Goal: Task Accomplishment & Management: Manage account settings

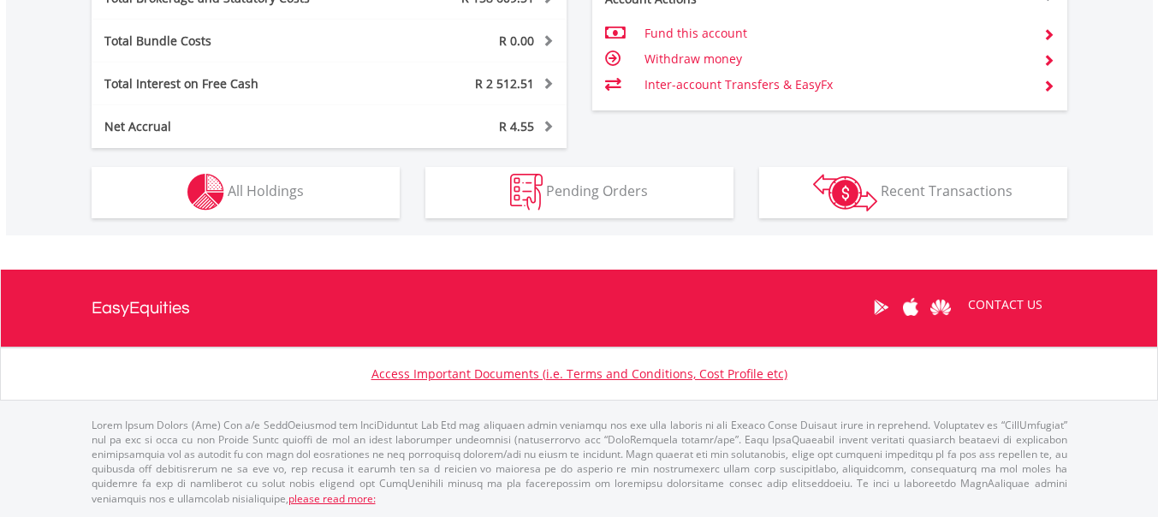
scroll to position [164, 325]
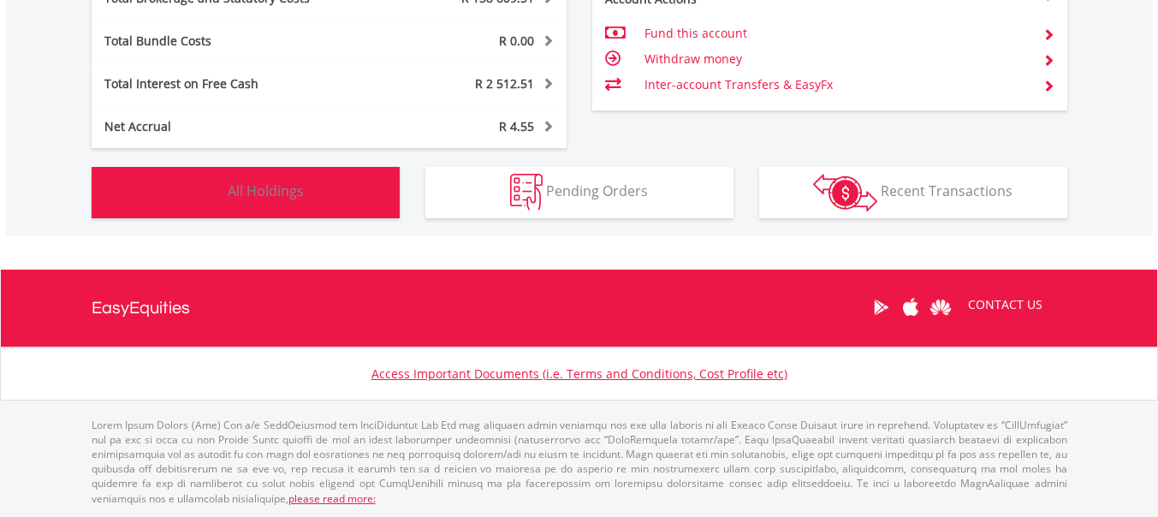
click at [324, 195] on button "Holdings All Holdings" at bounding box center [246, 192] width 308 height 51
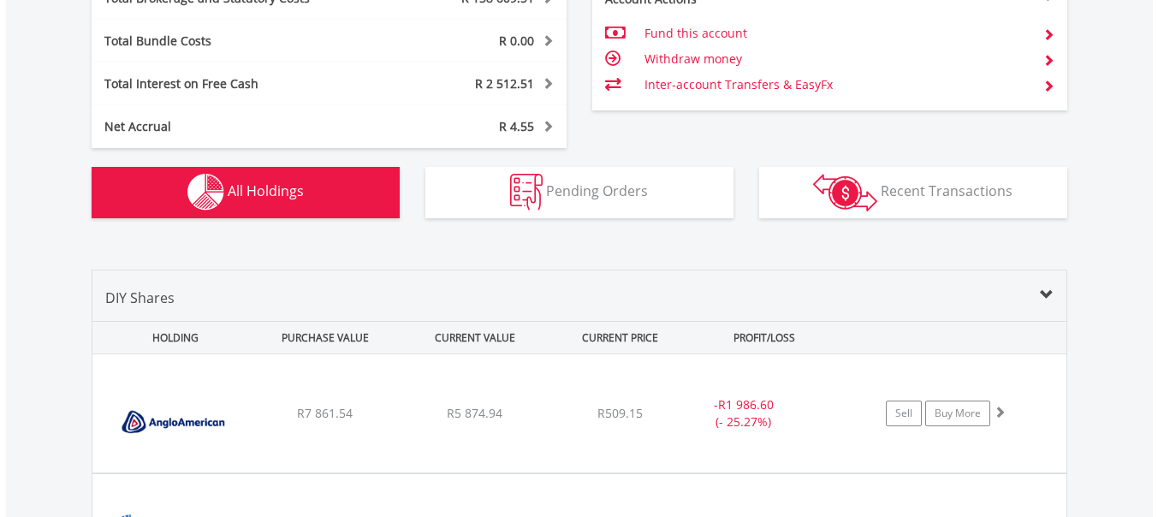
scroll to position [1303, 0]
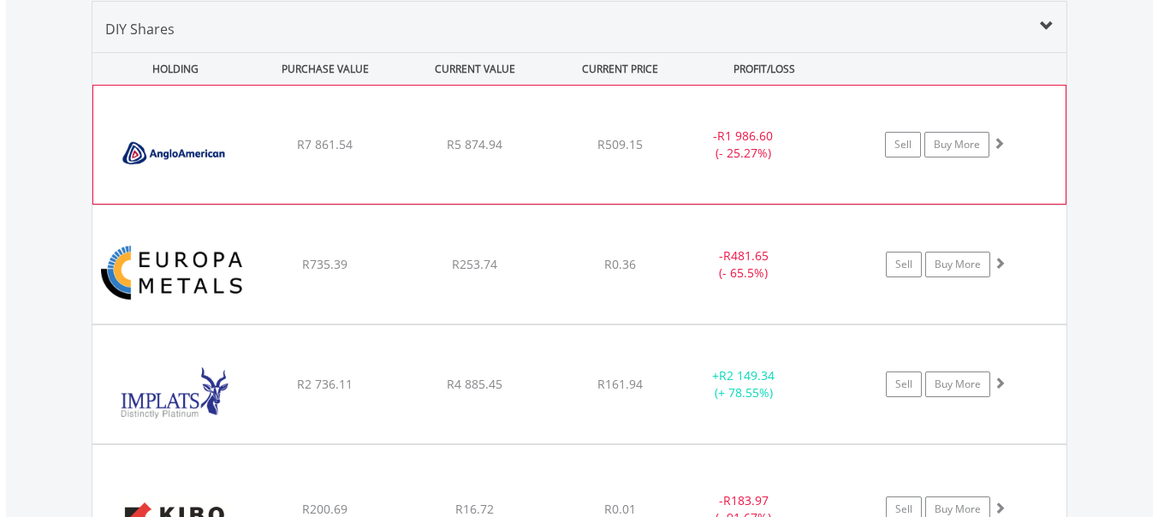
click at [390, 151] on div "R7 861.54" at bounding box center [326, 144] width 146 height 17
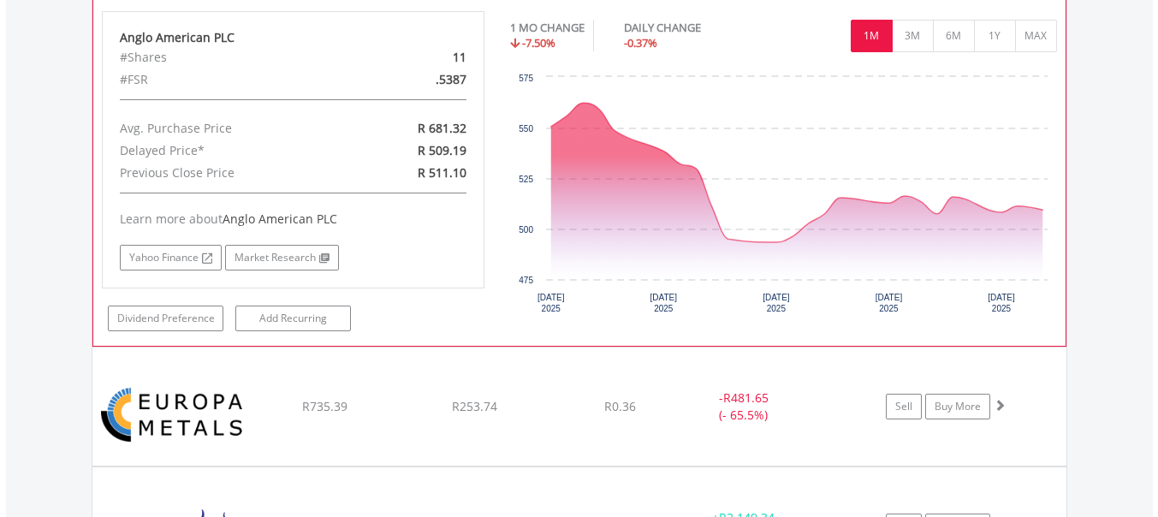
scroll to position [1441, 0]
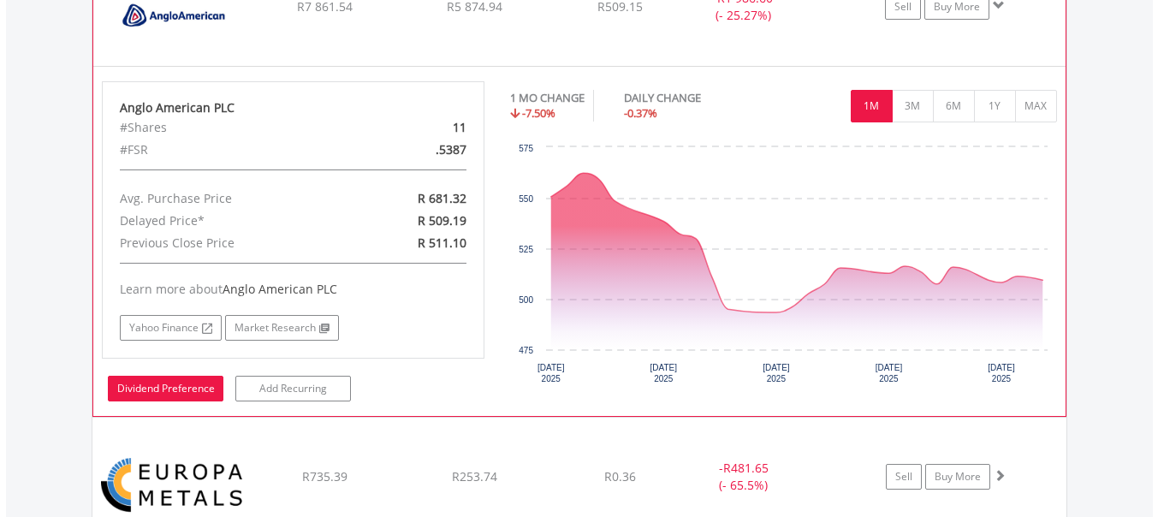
click at [183, 387] on link "Dividend Preference" at bounding box center [166, 389] width 116 height 26
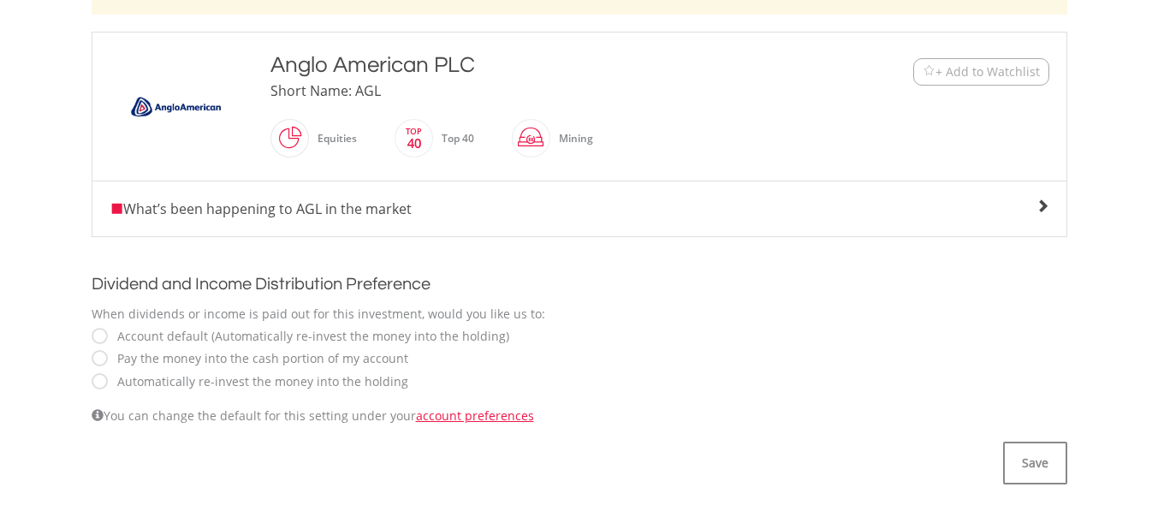
scroll to position [479, 0]
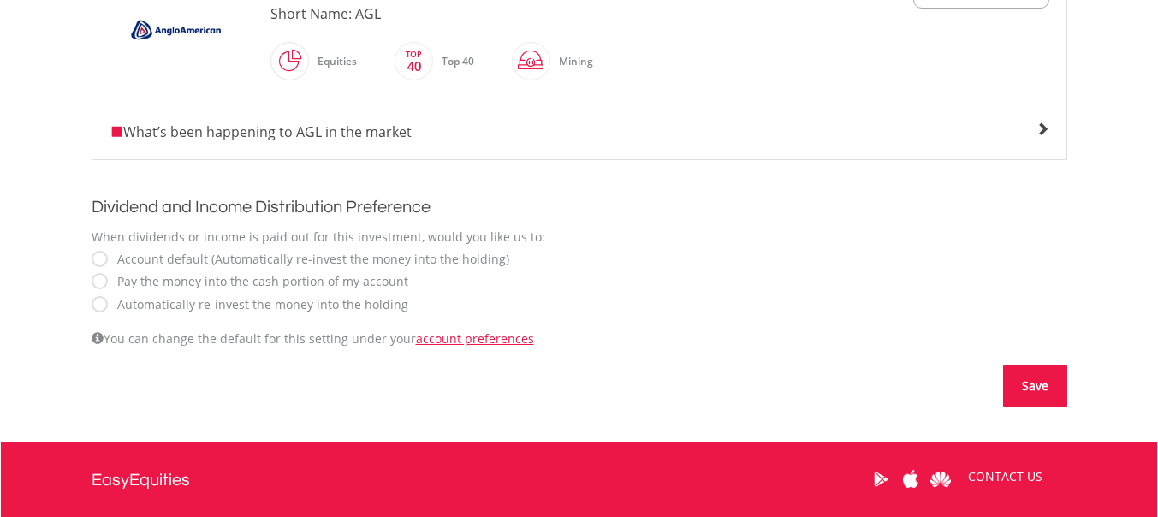
click at [1029, 378] on button "Save" at bounding box center [1035, 386] width 64 height 43
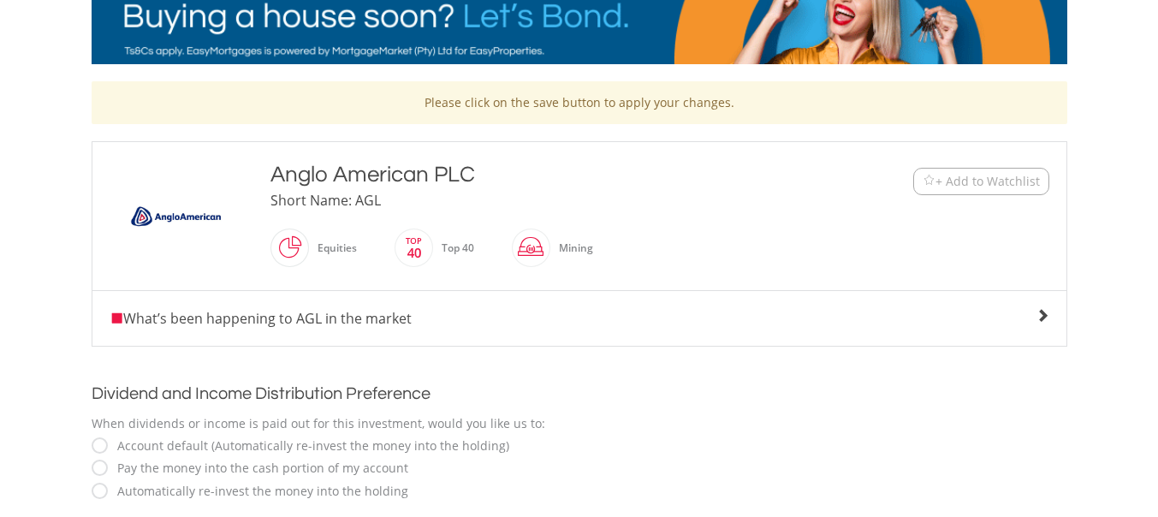
scroll to position [240, 0]
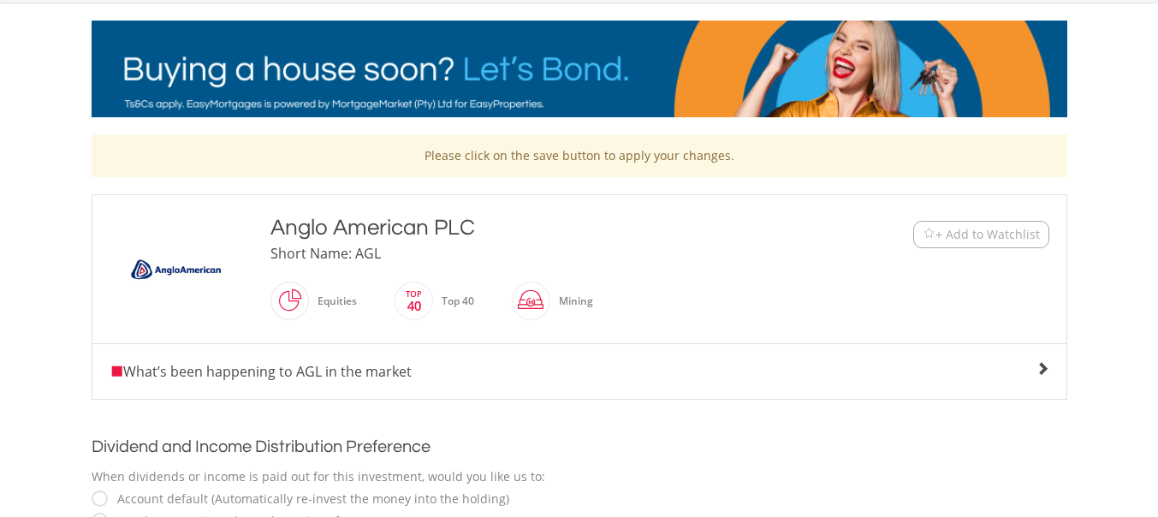
click at [1039, 366] on span at bounding box center [1043, 369] width 14 height 14
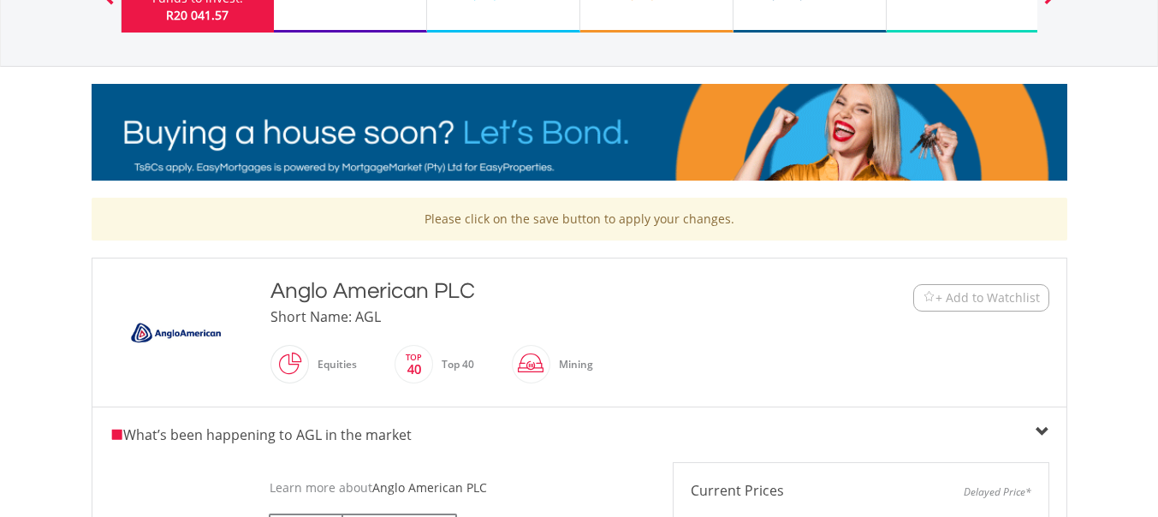
scroll to position [171, 0]
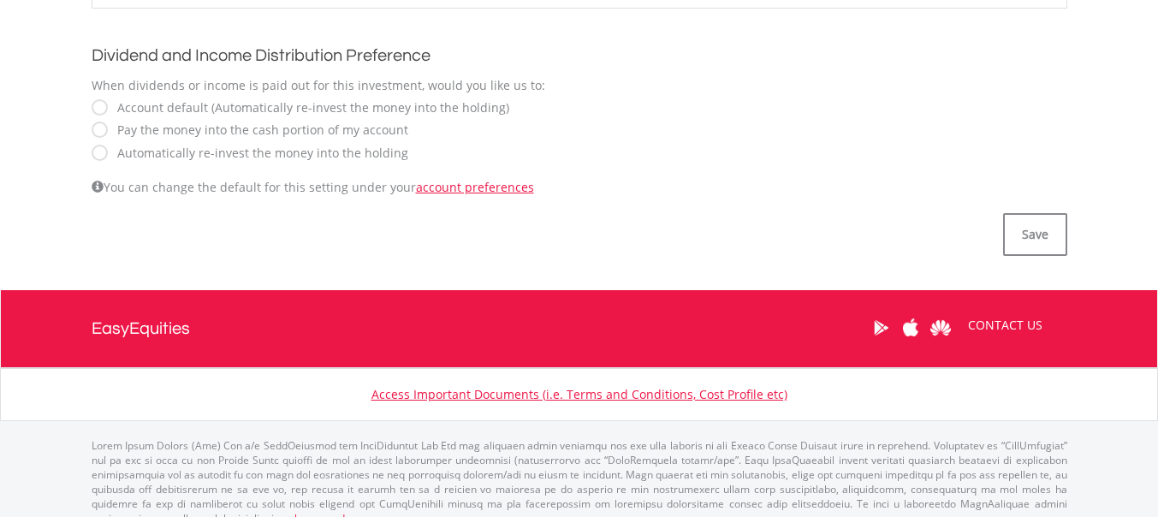
scroll to position [651, 0]
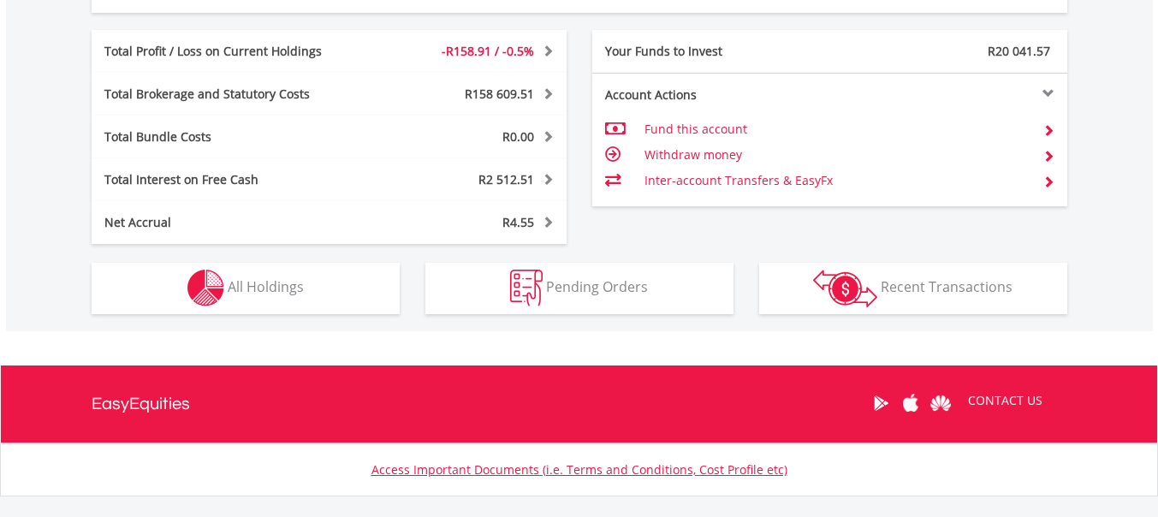
scroll to position [907, 0]
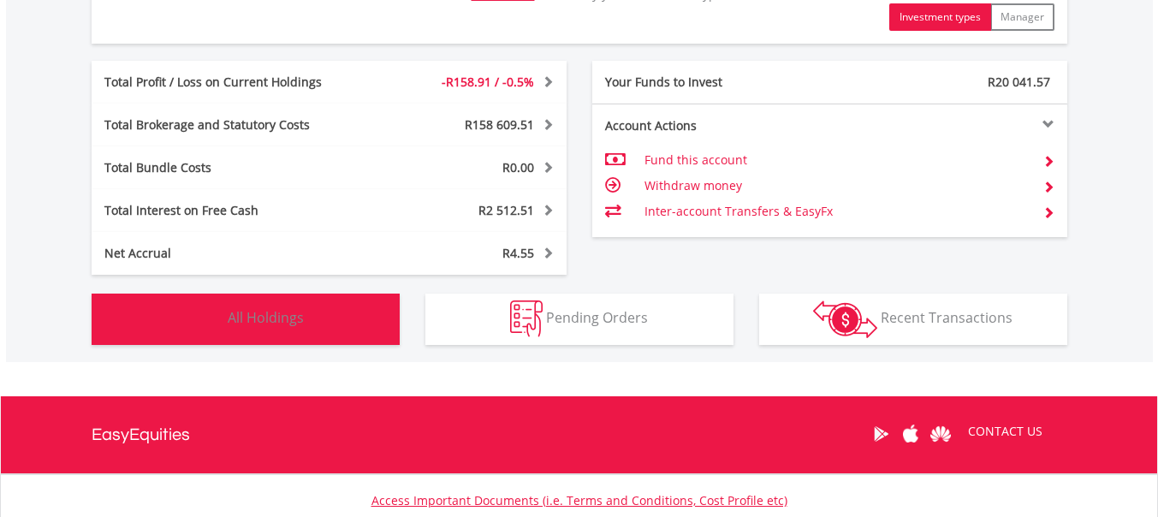
click at [342, 316] on button "Holdings All Holdings" at bounding box center [246, 319] width 308 height 51
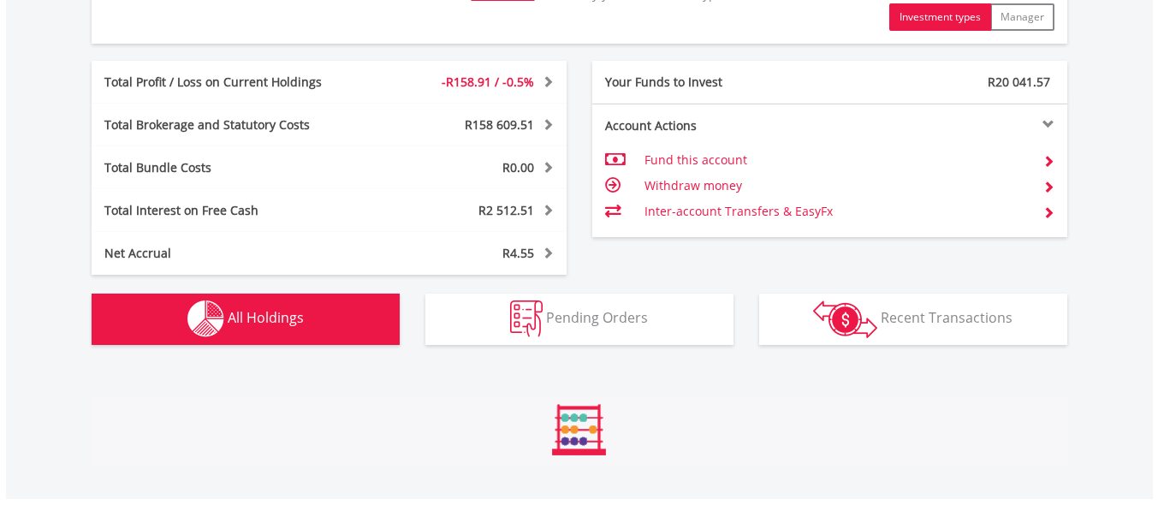
scroll to position [1303, 0]
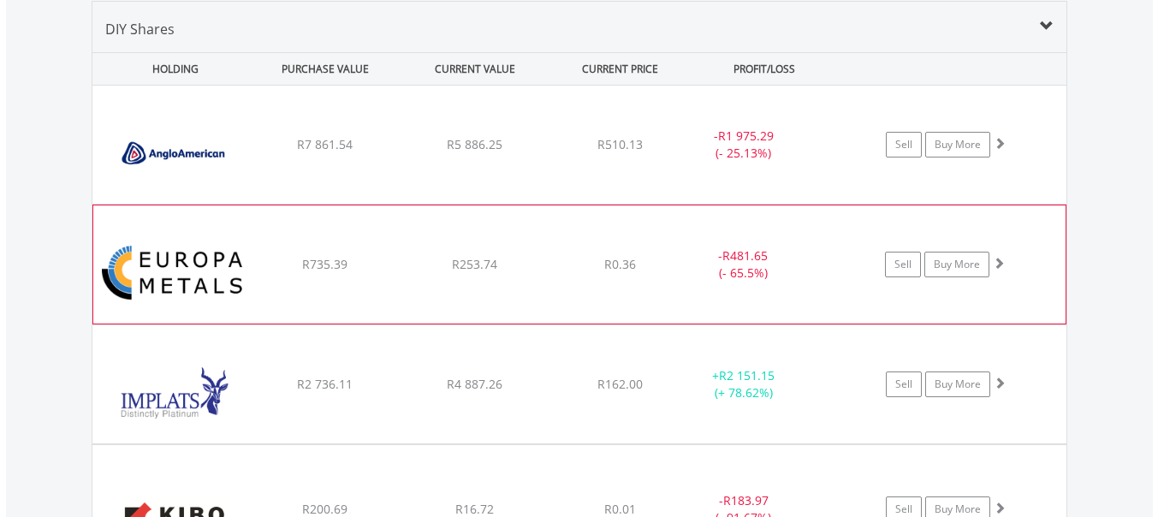
click at [365, 153] on div "R735.39" at bounding box center [325, 144] width 146 height 17
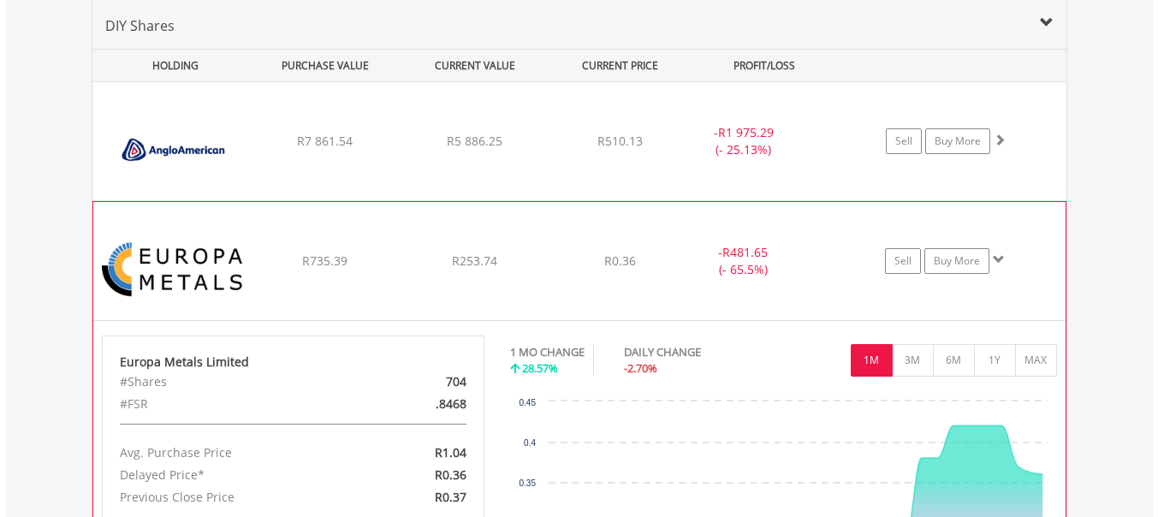
scroll to position [1167, 0]
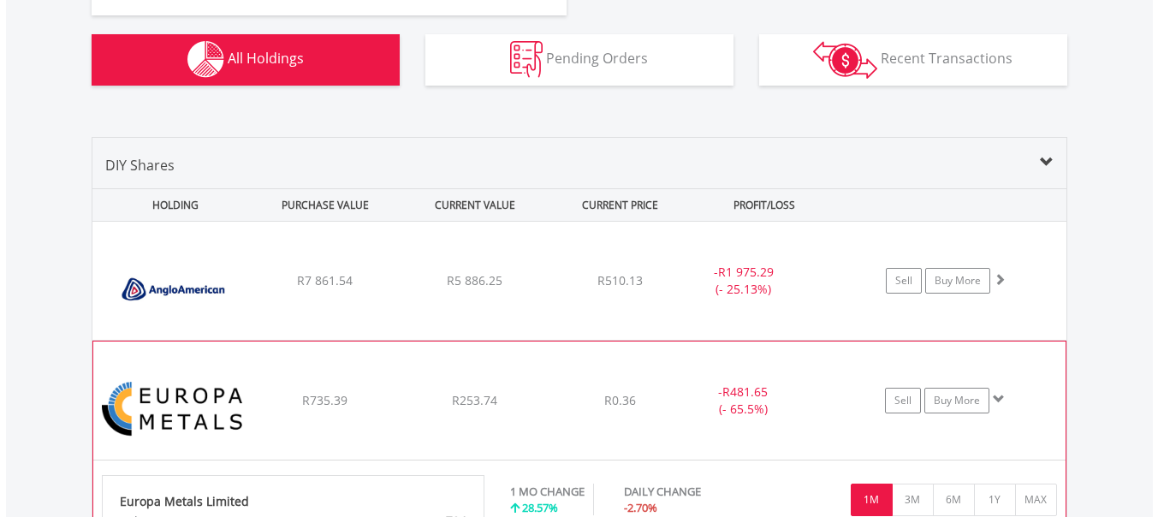
click at [365, 272] on div "R7 861.54" at bounding box center [325, 280] width 146 height 17
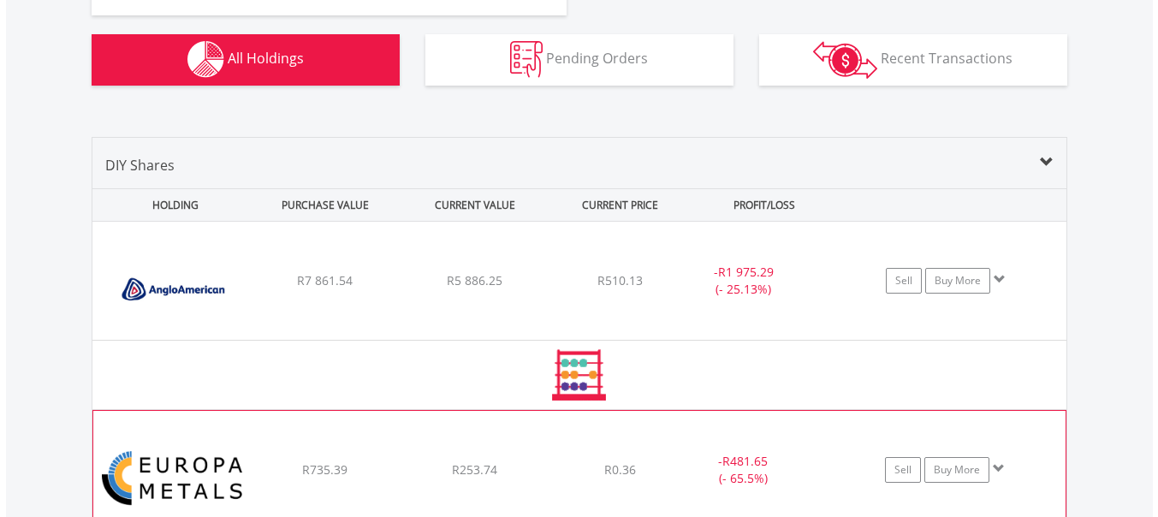
click at [365, 272] on div "R7 861.54" at bounding box center [325, 280] width 146 height 17
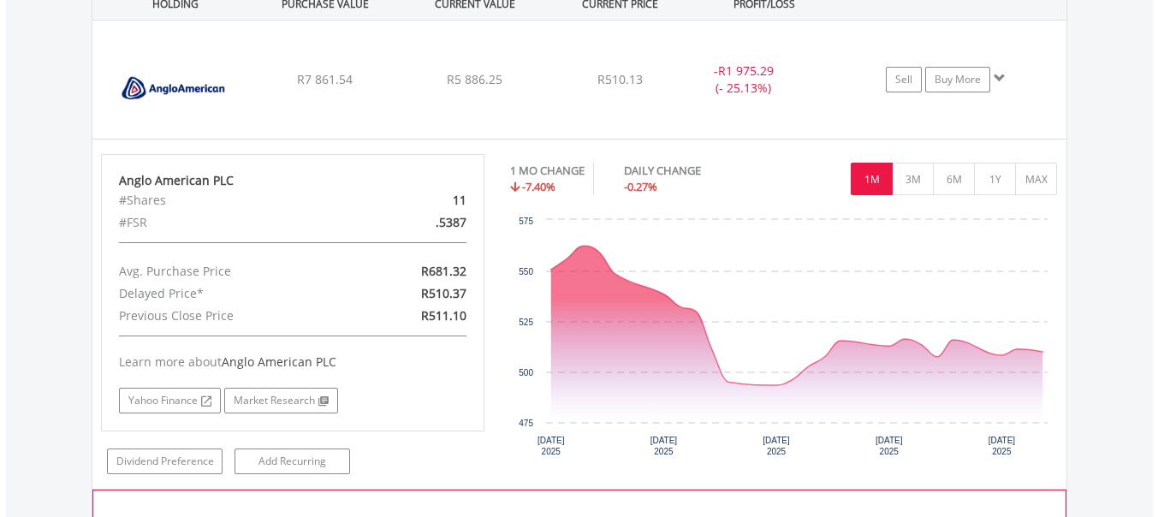
scroll to position [1407, 0]
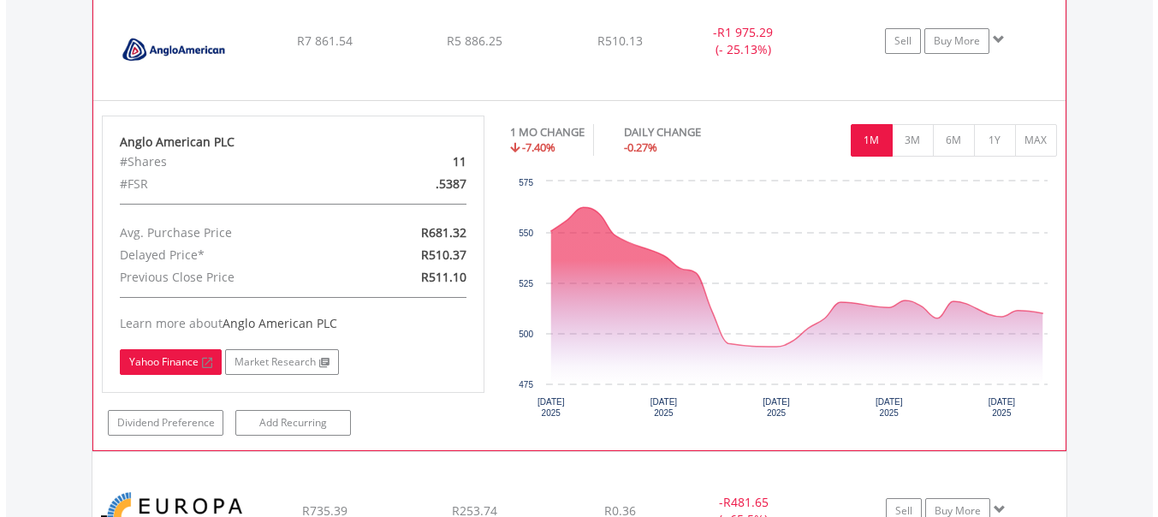
click at [165, 366] on link "Yahoo Finance" at bounding box center [171, 362] width 102 height 26
click at [192, 356] on link "Yahoo Finance" at bounding box center [171, 362] width 102 height 26
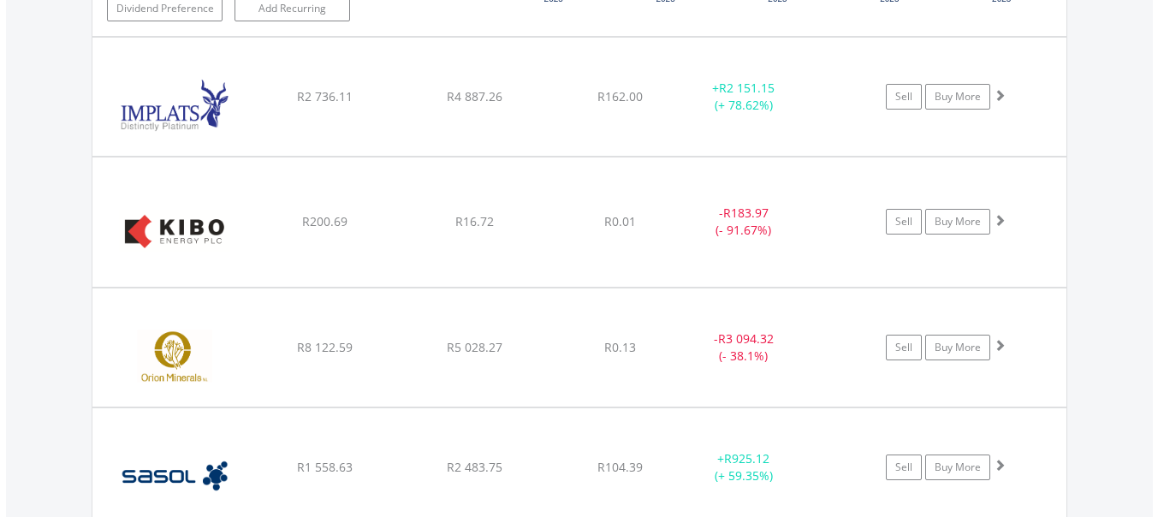
scroll to position [2297, 0]
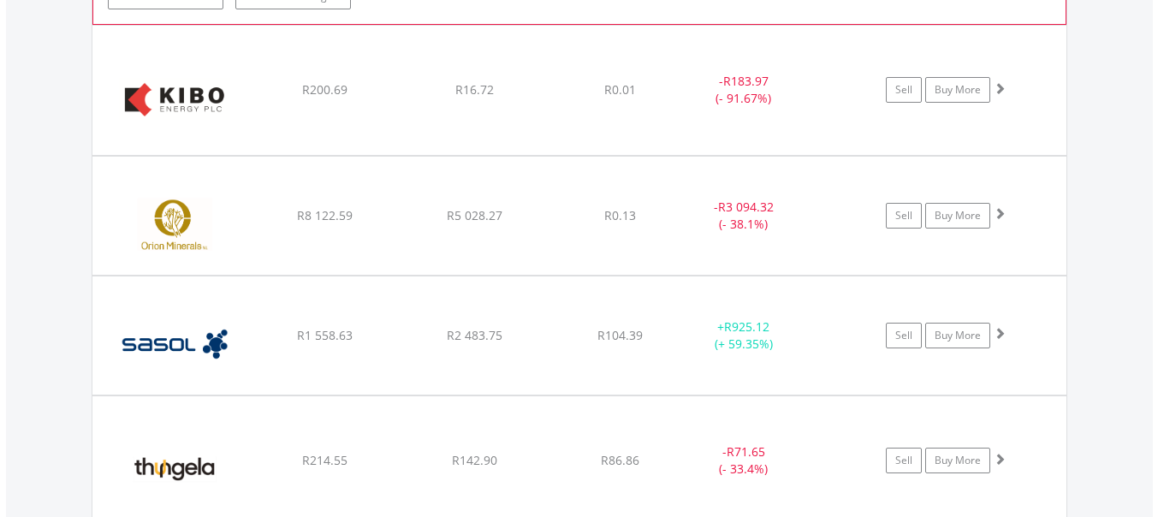
scroll to position [2776, 0]
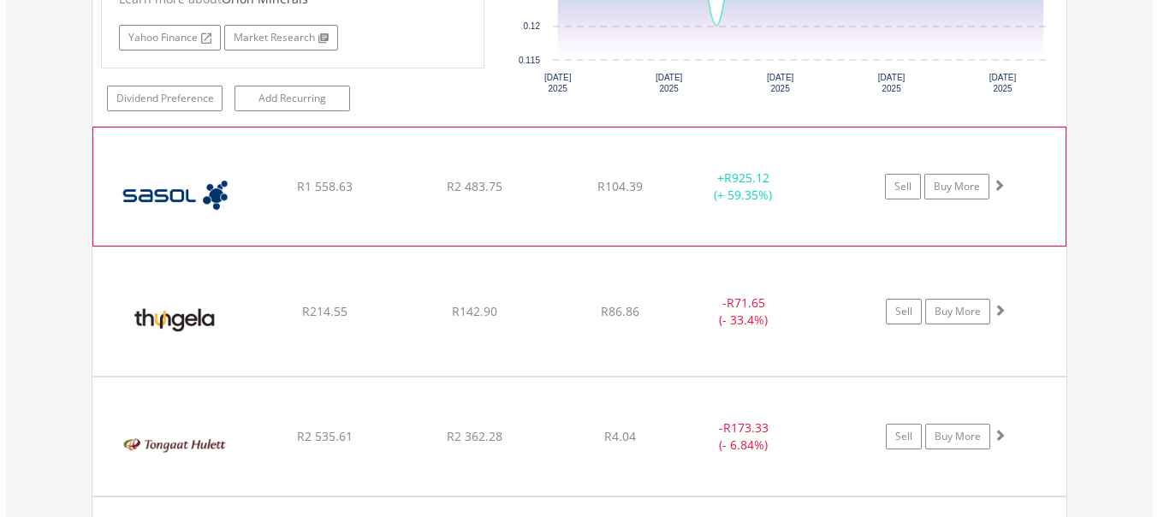
scroll to position [3273, 0]
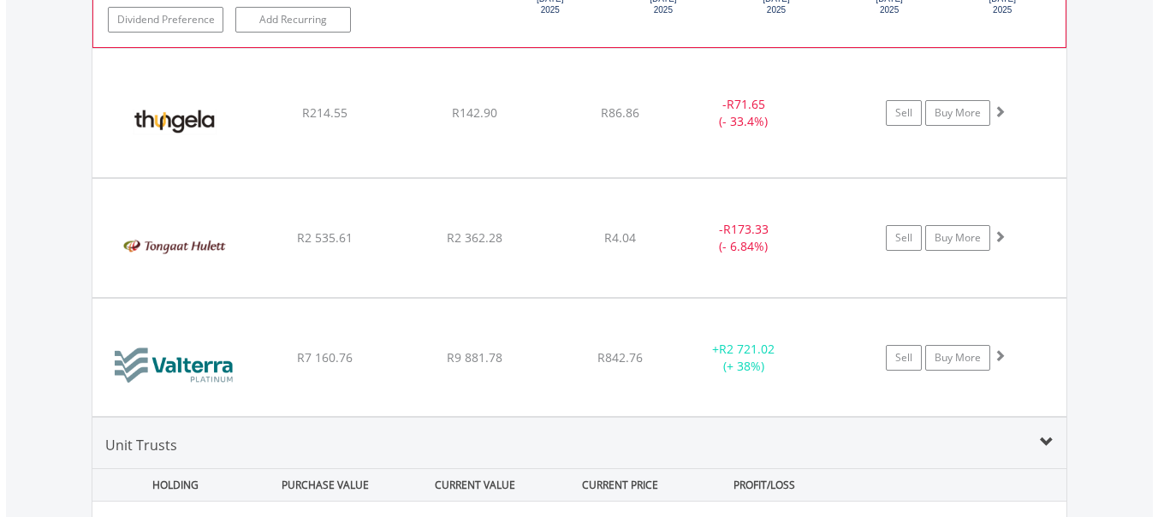
scroll to position [3649, 0]
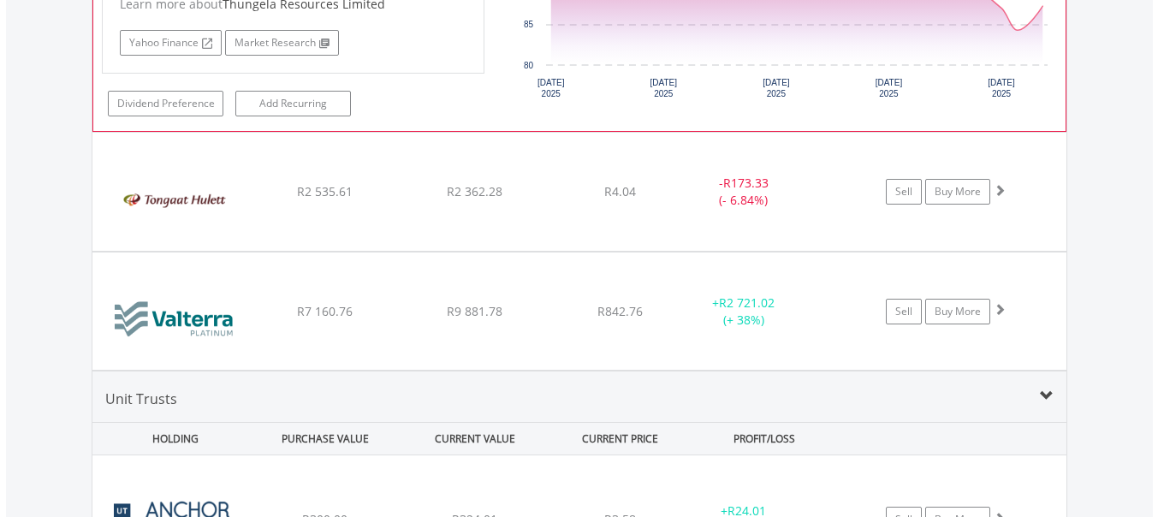
scroll to position [4266, 0]
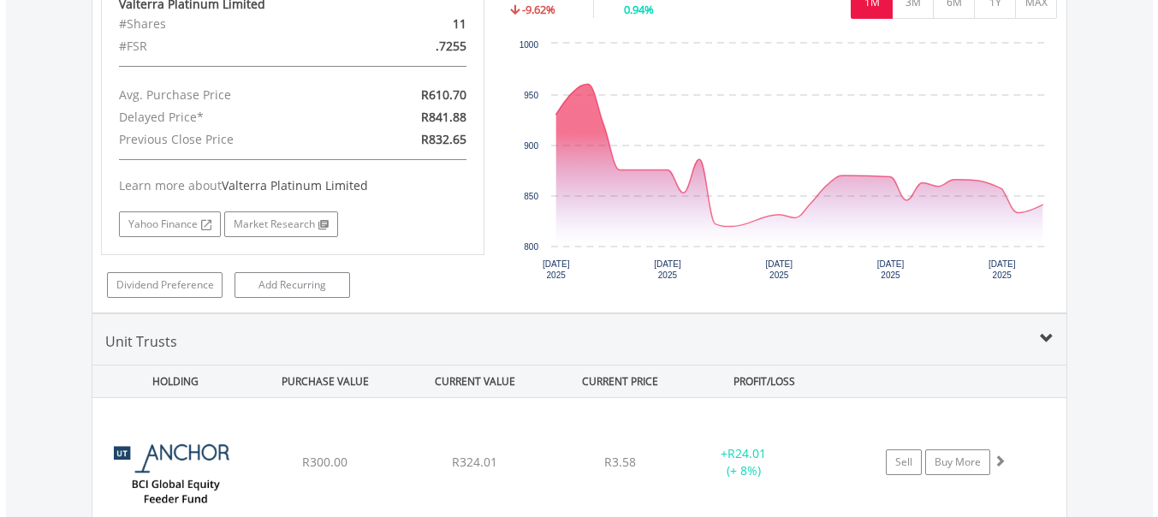
scroll to position [4779, 0]
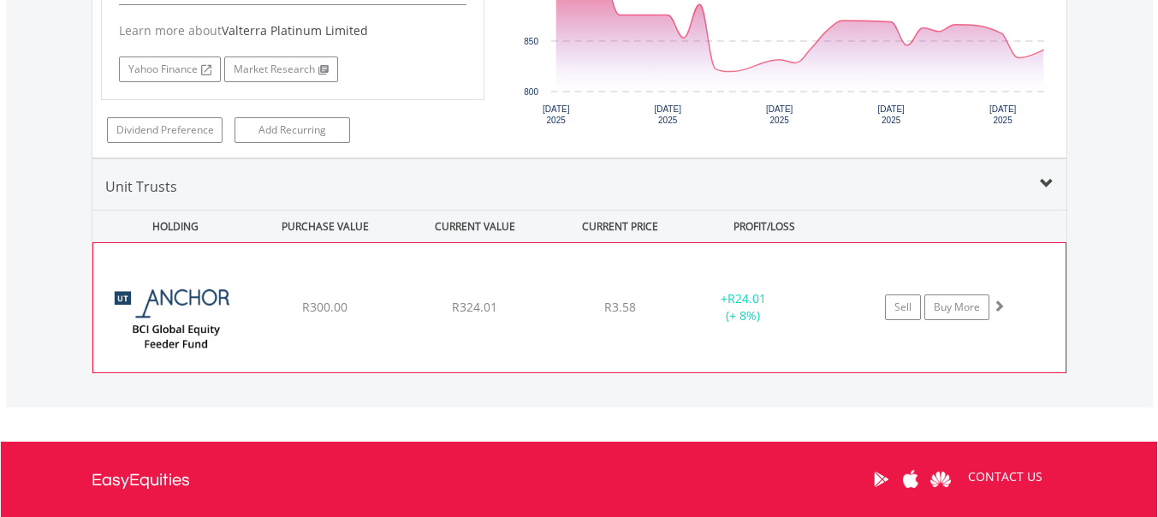
click at [626, 294] on div "﻿ Anchor BCI Global Equity Feeder Fund Class A R300.00 R324.01 R3.58 + R24.01 (…" at bounding box center [579, 307] width 972 height 128
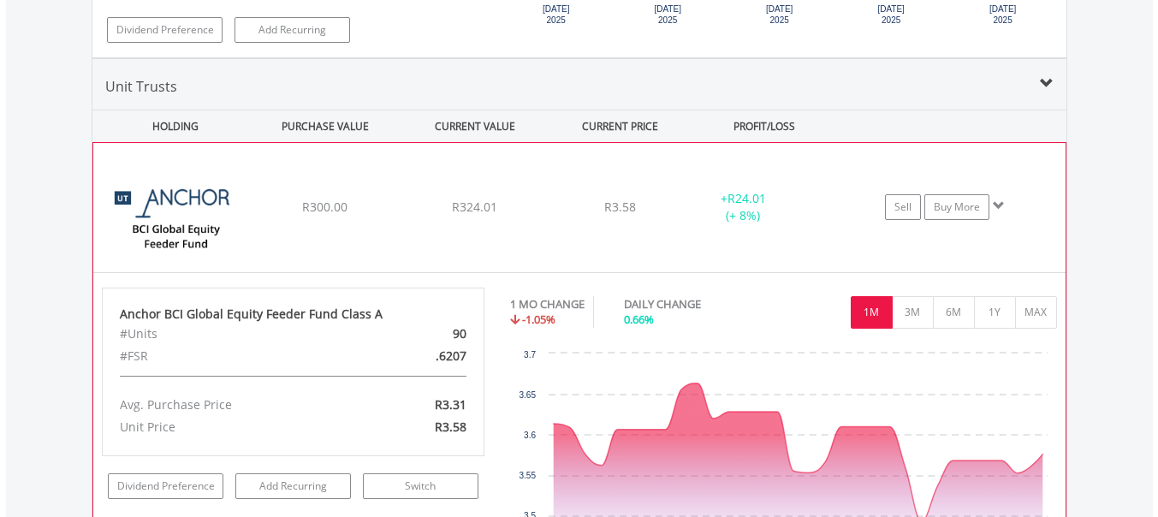
scroll to position [4882, 0]
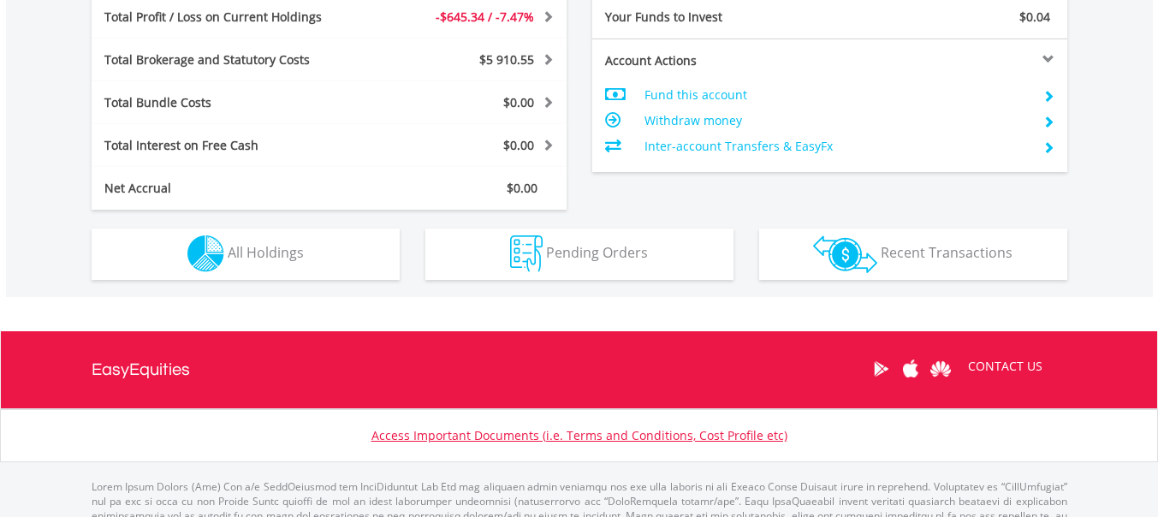
scroll to position [839, 0]
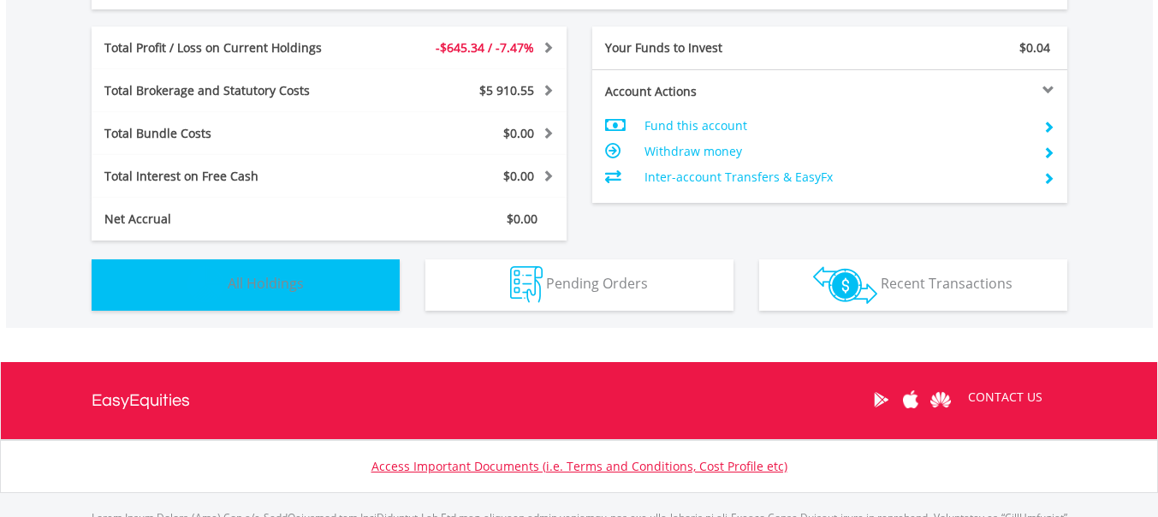
click at [341, 295] on button "Holdings All Holdings" at bounding box center [246, 284] width 308 height 51
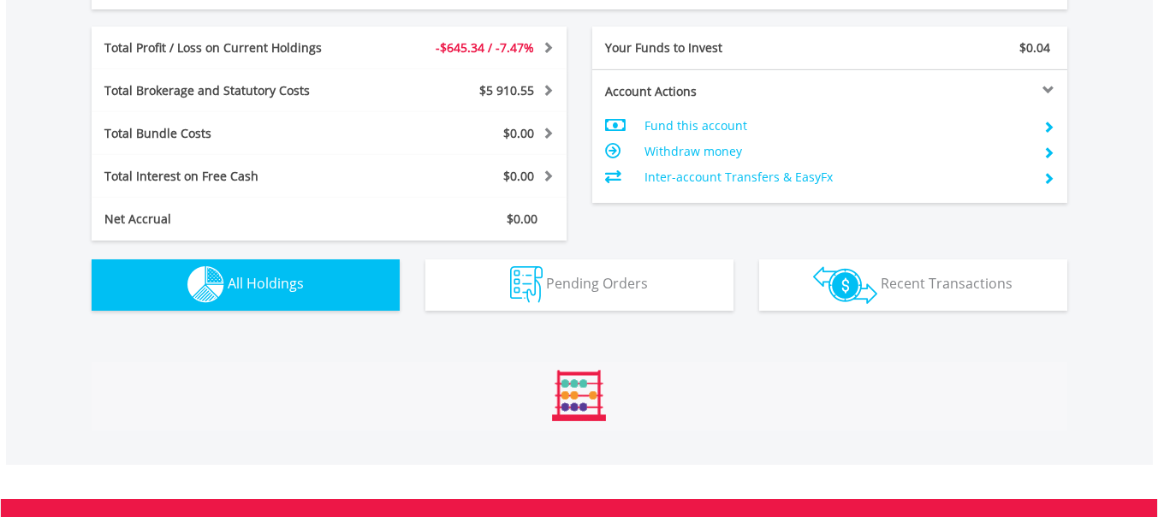
scroll to position [1200, 0]
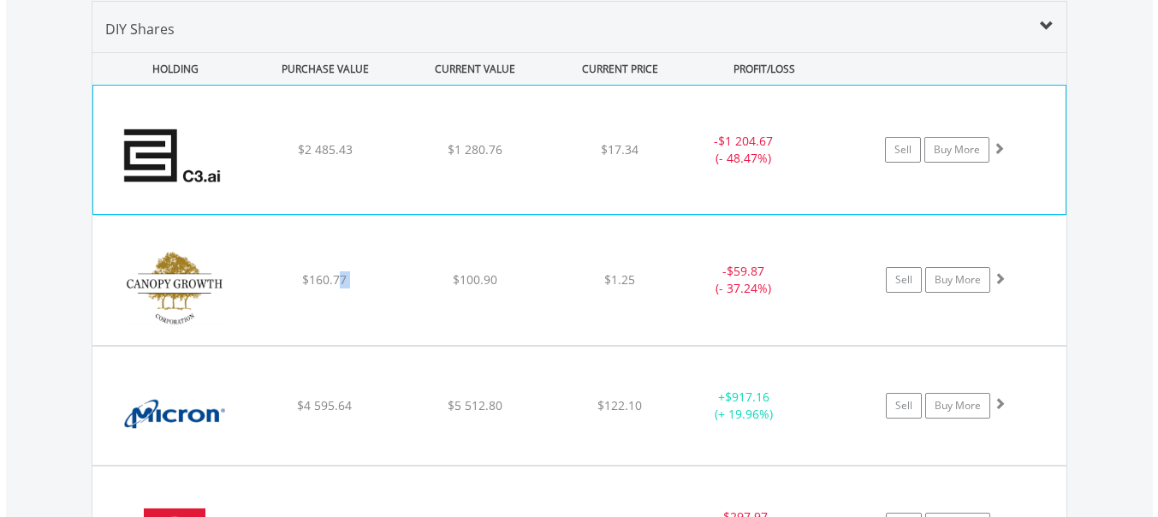
drag, startPoint x: 342, startPoint y: 294, endPoint x: 469, endPoint y: 181, distance: 170.4
click at [469, 181] on div "﻿ C3.ai Inc $2 485.43 $1 280.76 $17.34 - $1 204.67 (- 48.47%) Sell Buy More ﻿ C…" at bounding box center [579, 335] width 974 height 501
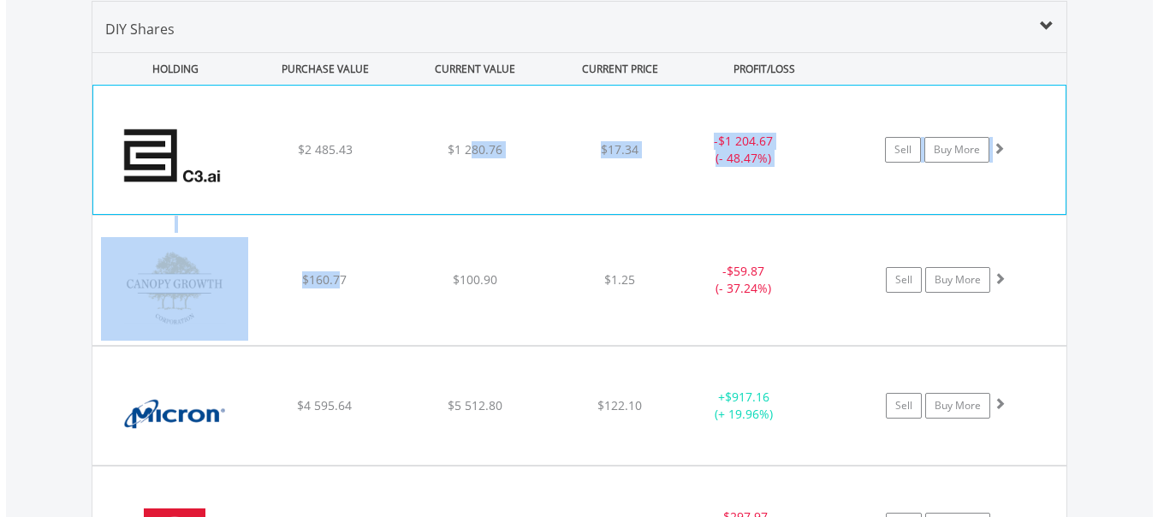
click at [574, 181] on div "﻿ C3.ai Inc $2 485.43 $1 280.76 $17.34 - $1 204.67 (- 48.47%) Sell Buy More" at bounding box center [579, 150] width 972 height 128
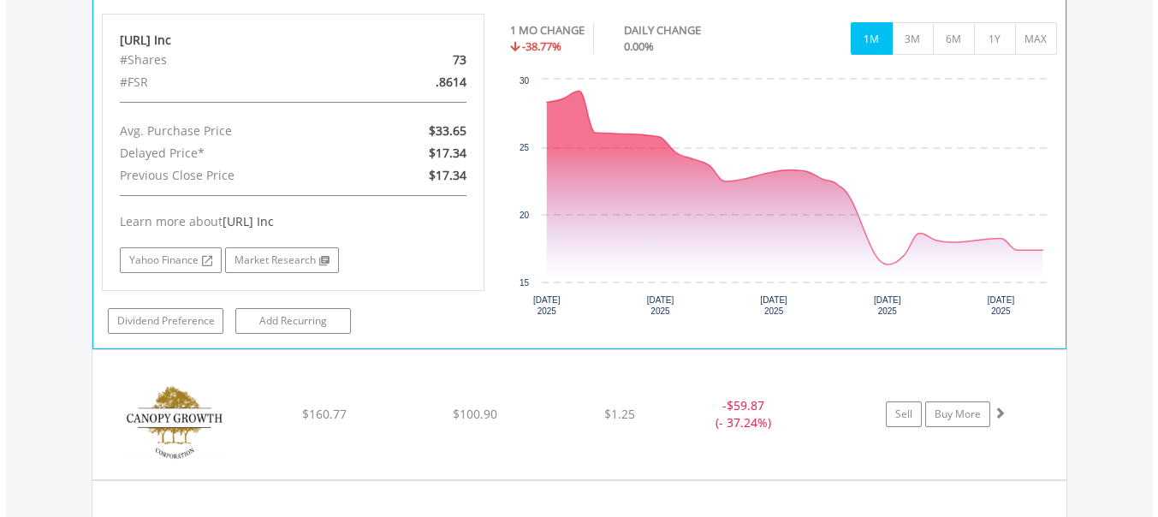
scroll to position [1612, 0]
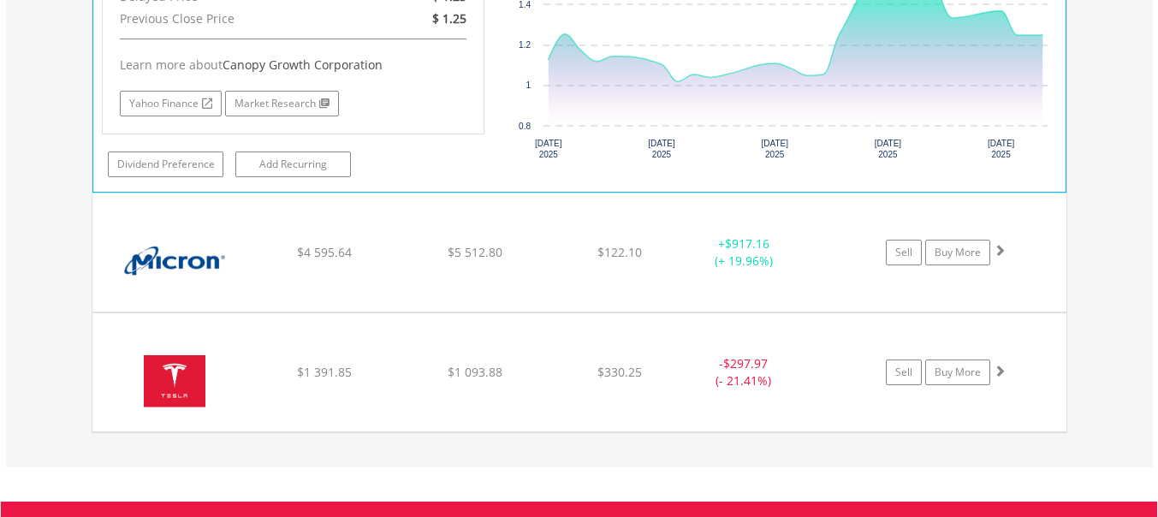
scroll to position [2057, 0]
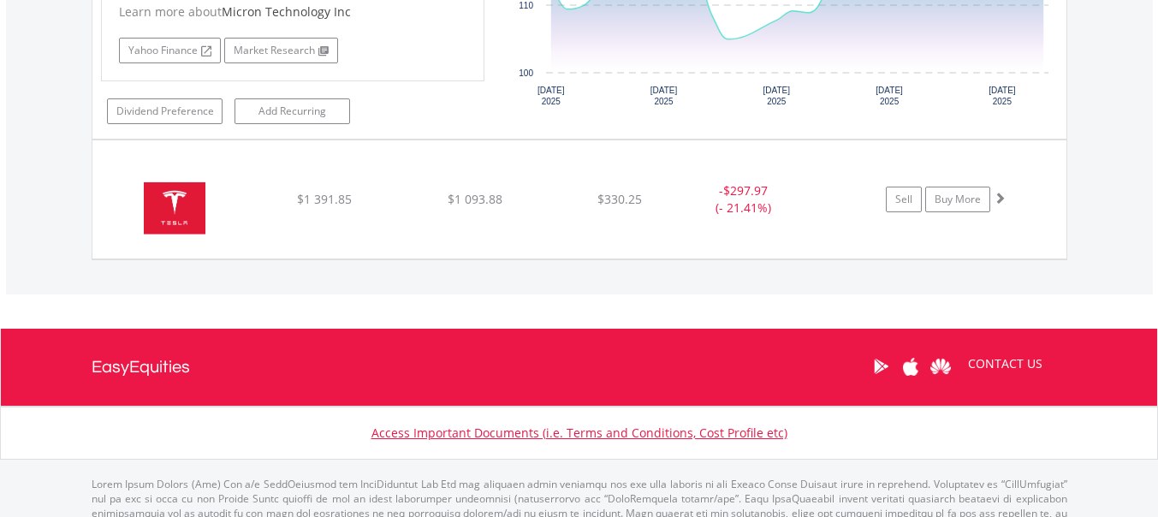
scroll to position [2636, 0]
